Goal: Information Seeking & Learning: Find specific page/section

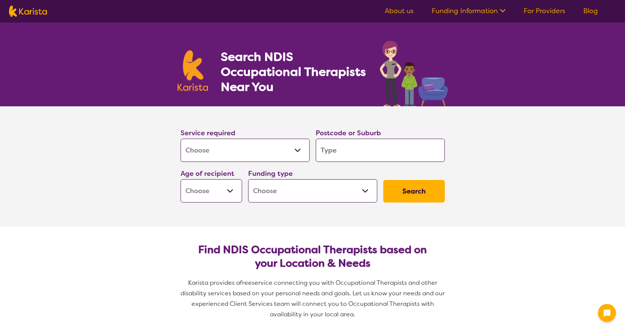
select select "[MEDICAL_DATA]"
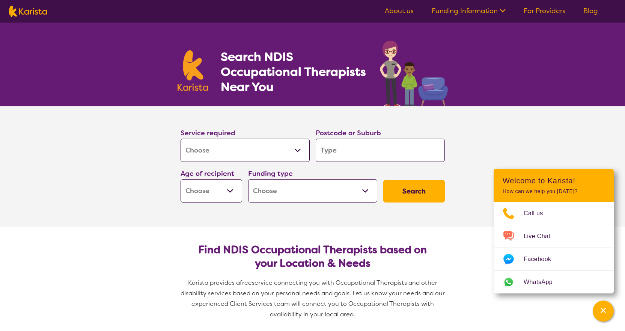
click at [356, 149] on input "search" at bounding box center [379, 149] width 129 height 23
type input "2"
type input "21"
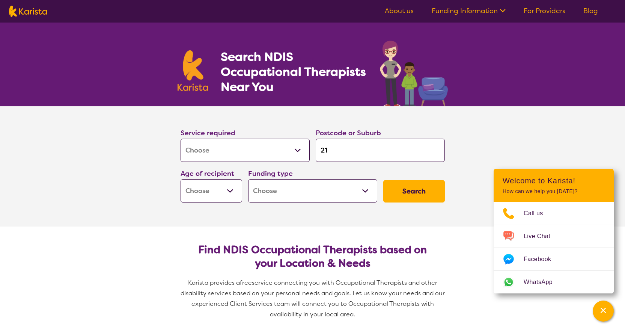
type input "212"
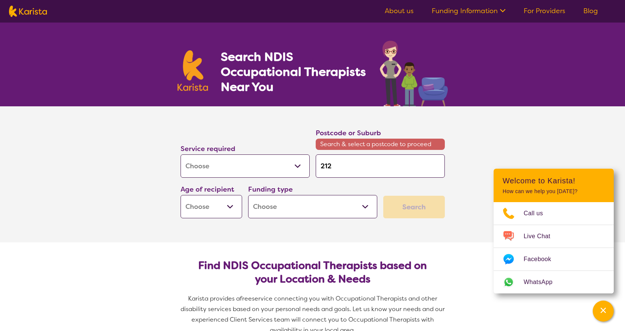
type input "2120"
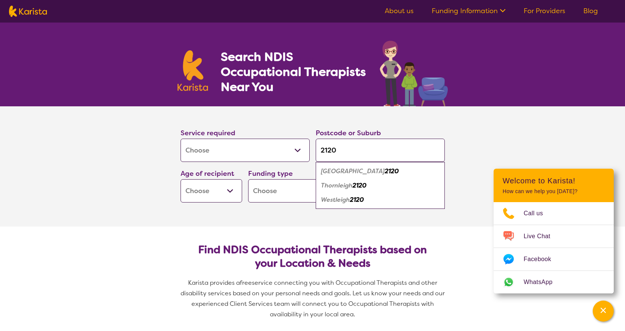
type input "2120"
click at [385, 172] on em "2120" at bounding box center [392, 171] width 14 height 8
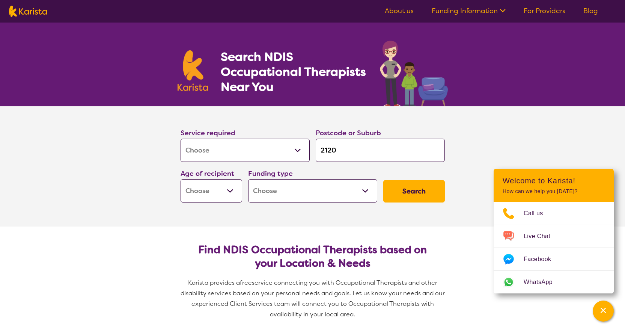
click at [209, 197] on select "Early Childhood - 0 to 9 Child - 10 to 11 Adolescent - 12 to 17 Adult - 18 to 6…" at bounding box center [211, 190] width 62 height 23
select select "EC"
click at [180, 179] on select "Early Childhood - 0 to 9 Child - 10 to 11 Adolescent - 12 to 17 Adult - 18 to 6…" at bounding box center [211, 190] width 62 height 23
select select "EC"
click at [297, 196] on select "Home Care Package (HCP) National Disability Insurance Scheme (NDIS) I don't know" at bounding box center [312, 190] width 129 height 23
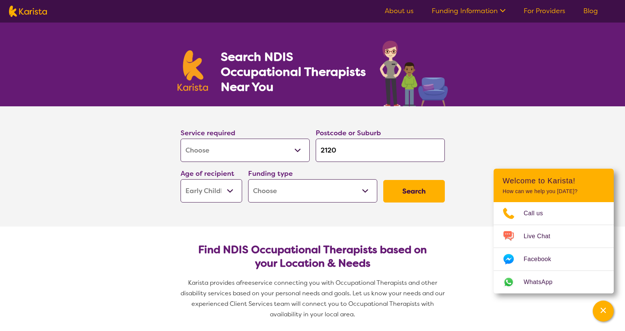
select select "NDIS"
click at [248, 179] on select "Home Care Package (HCP) National Disability Insurance Scheme (NDIS) I don't know" at bounding box center [312, 190] width 129 height 23
select select "NDIS"
click at [412, 194] on button "Search" at bounding box center [414, 191] width 62 height 23
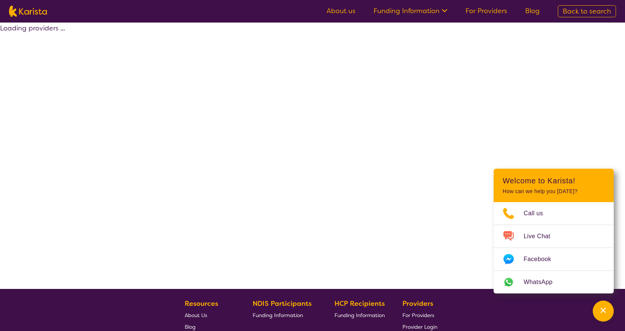
select select "by_score"
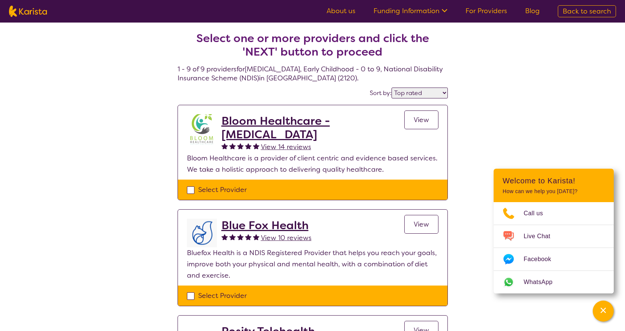
select select "[MEDICAL_DATA]"
select select "EC"
select select "NDIS"
select select "[MEDICAL_DATA]"
select select "EC"
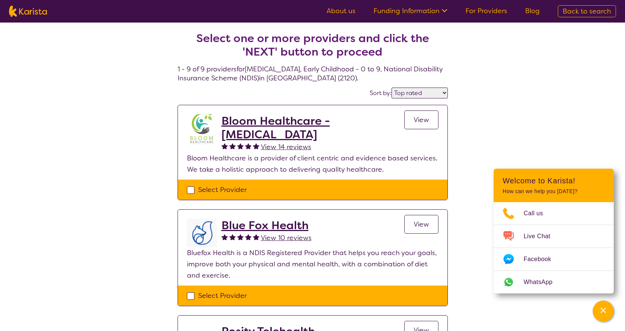
select select "NDIS"
